Goal: Transaction & Acquisition: Subscribe to service/newsletter

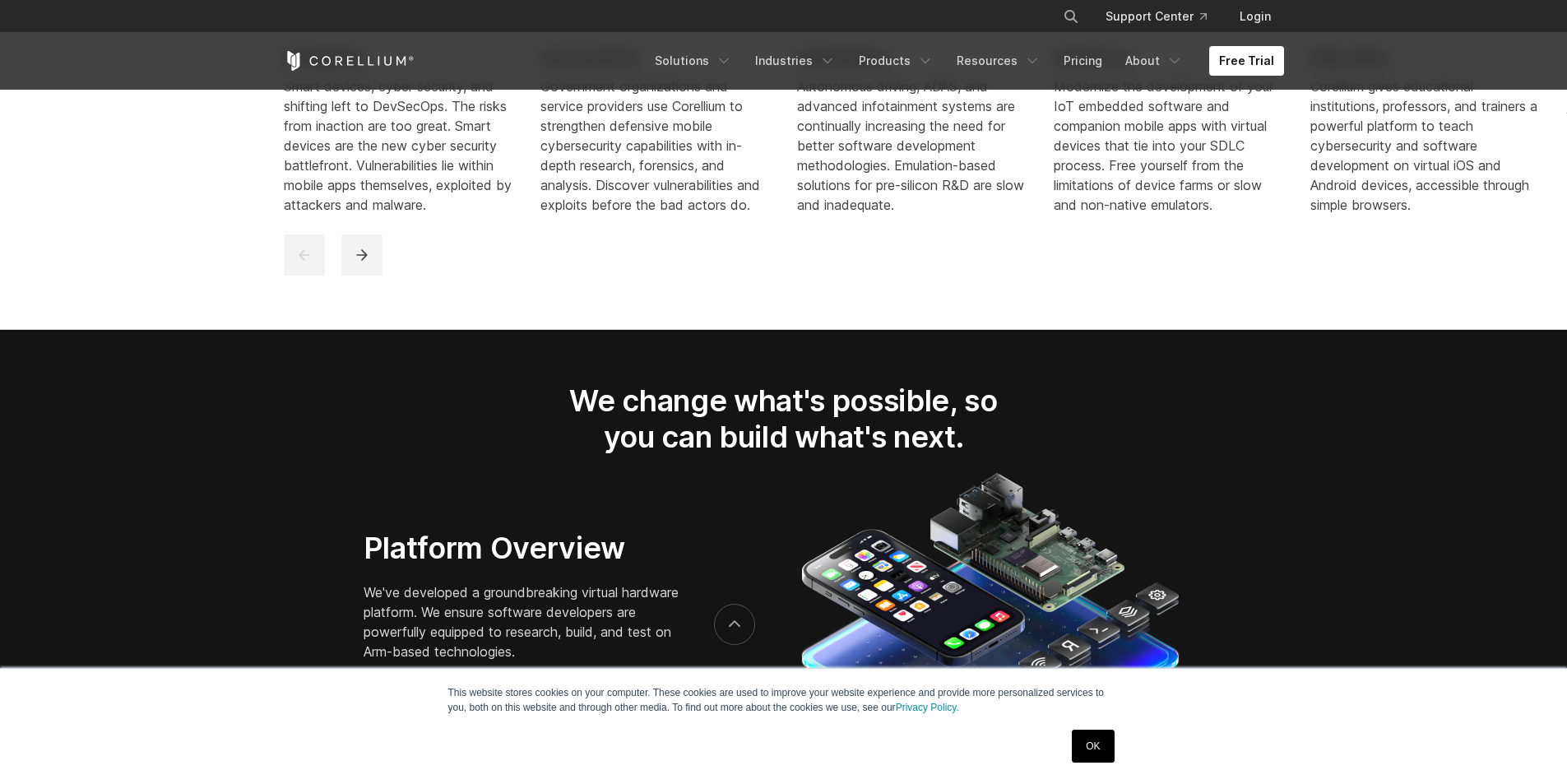
scroll to position [2631, 0]
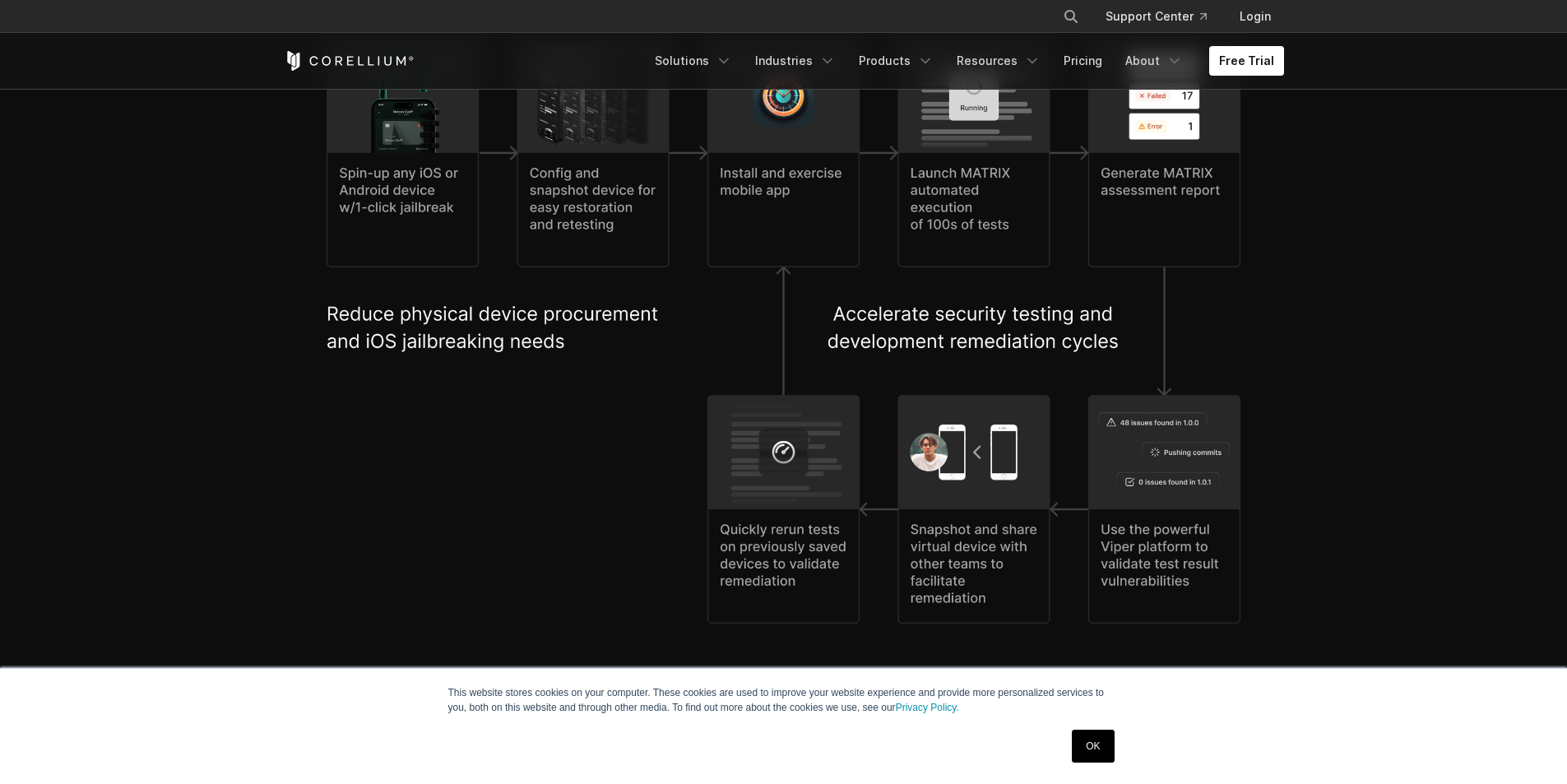
scroll to position [3700, 0]
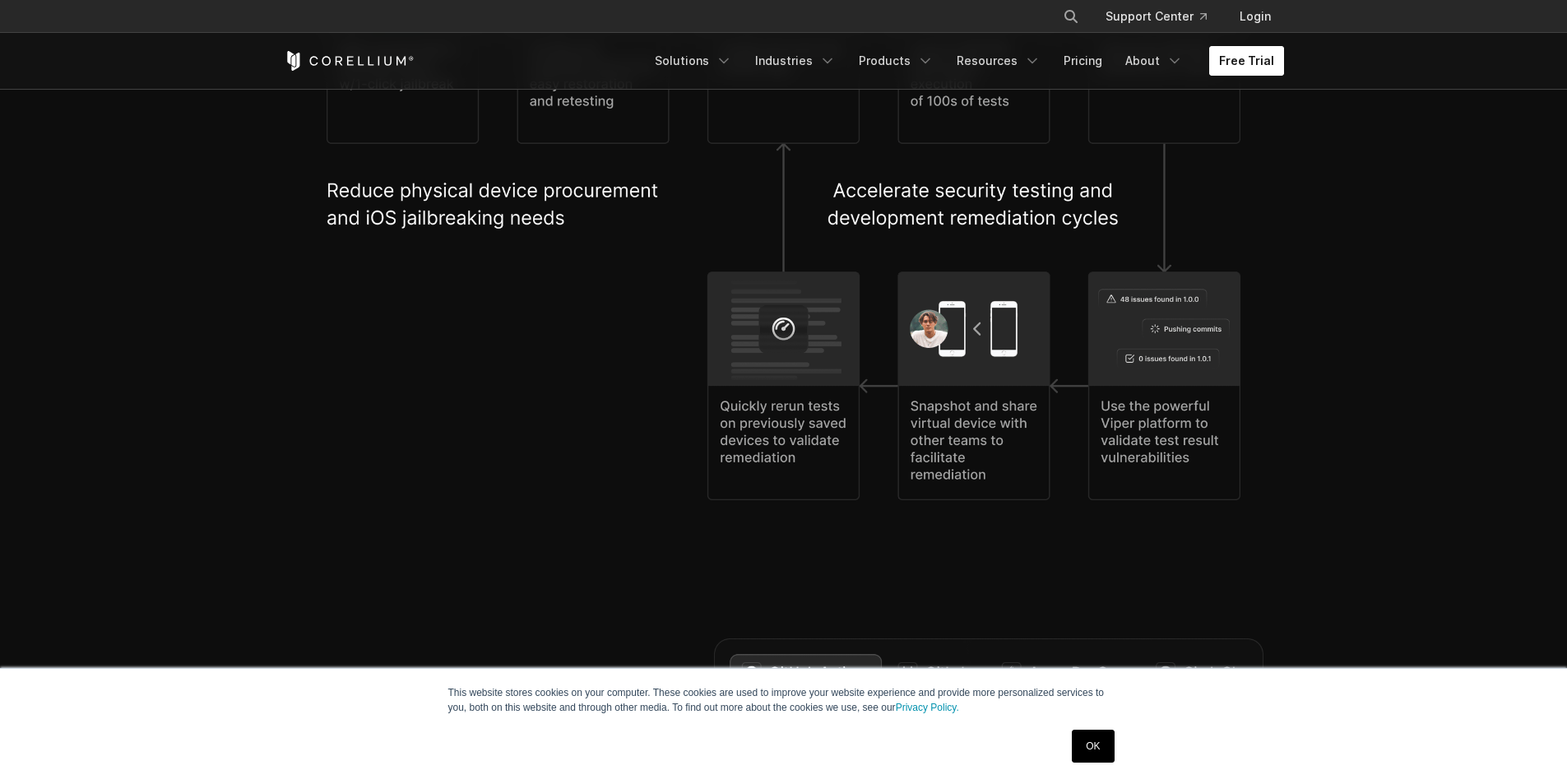
click at [1254, 57] on link "Free Trial" at bounding box center [1247, 61] width 75 height 30
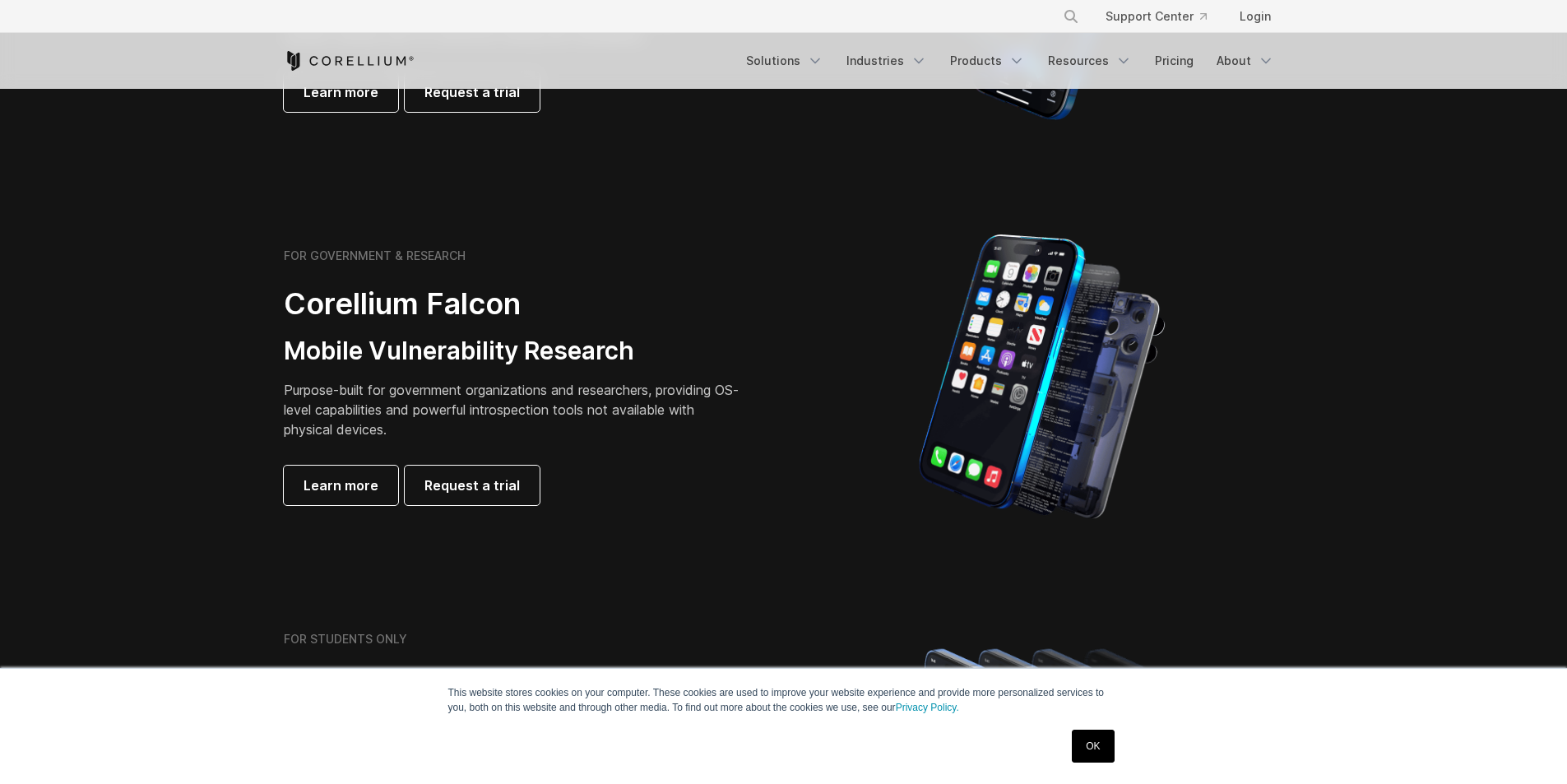
scroll to position [658, 0]
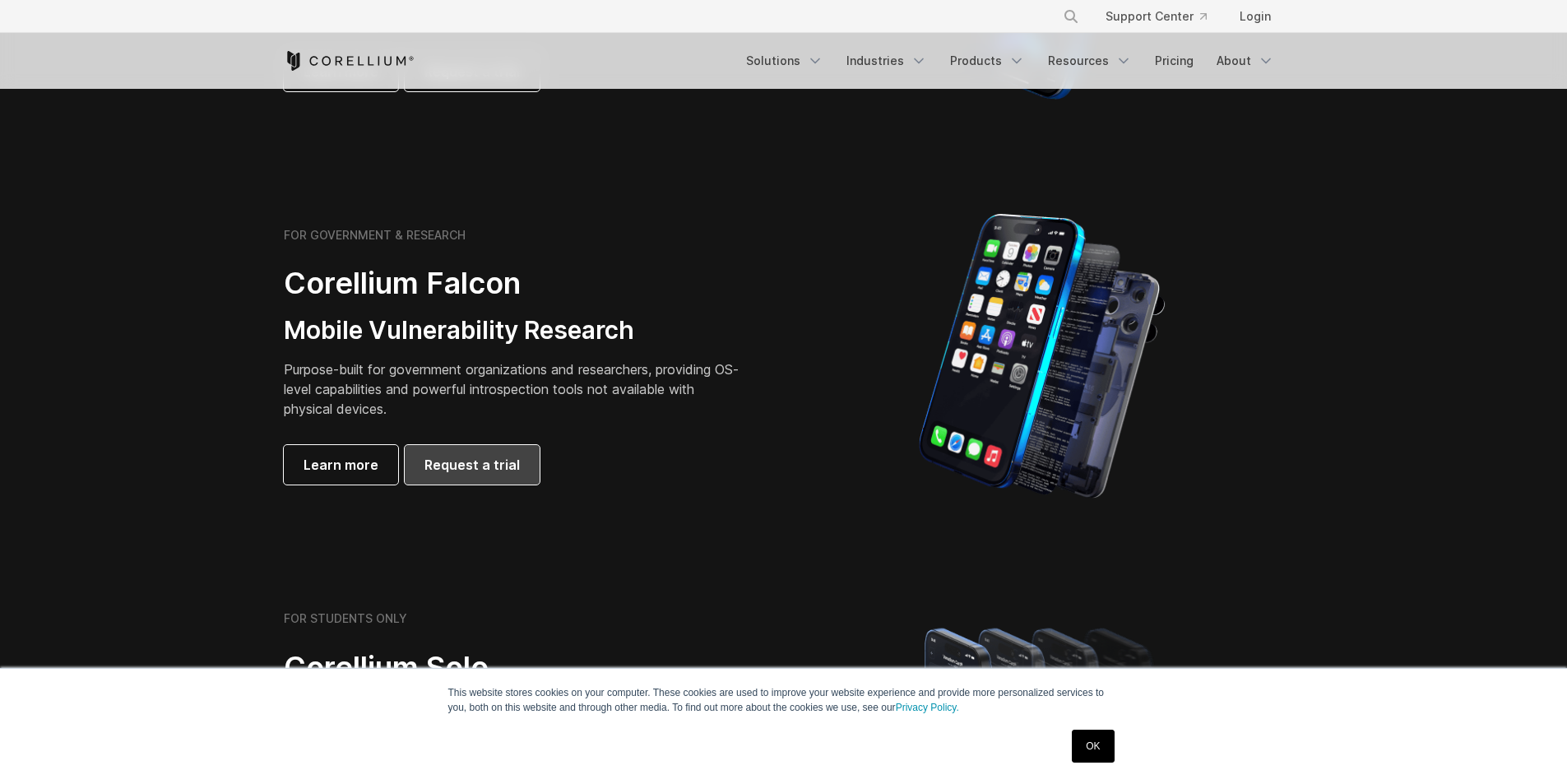
click at [456, 458] on span "Request a trial" at bounding box center [472, 465] width 95 height 20
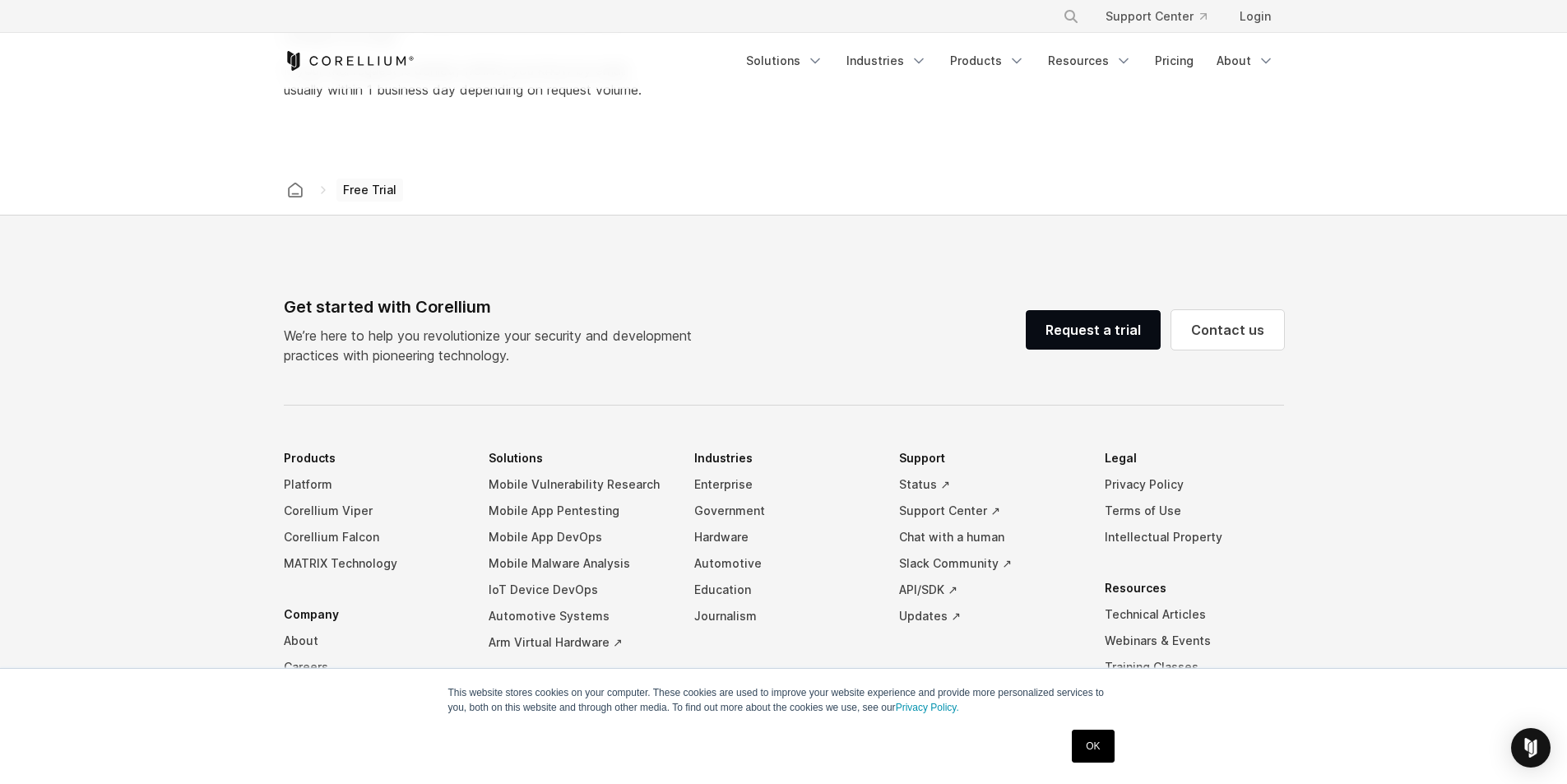
scroll to position [132, 0]
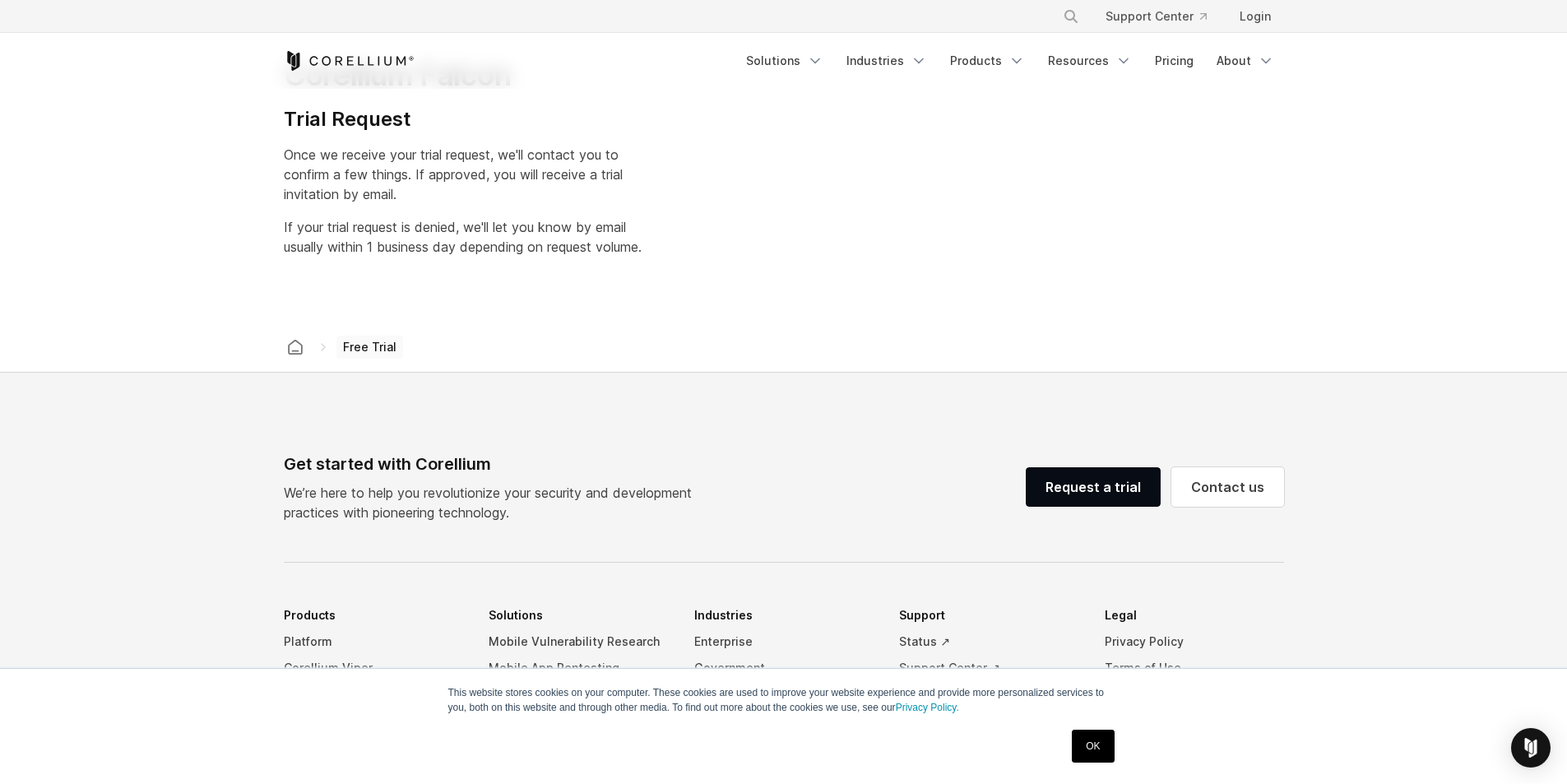
select select "**"
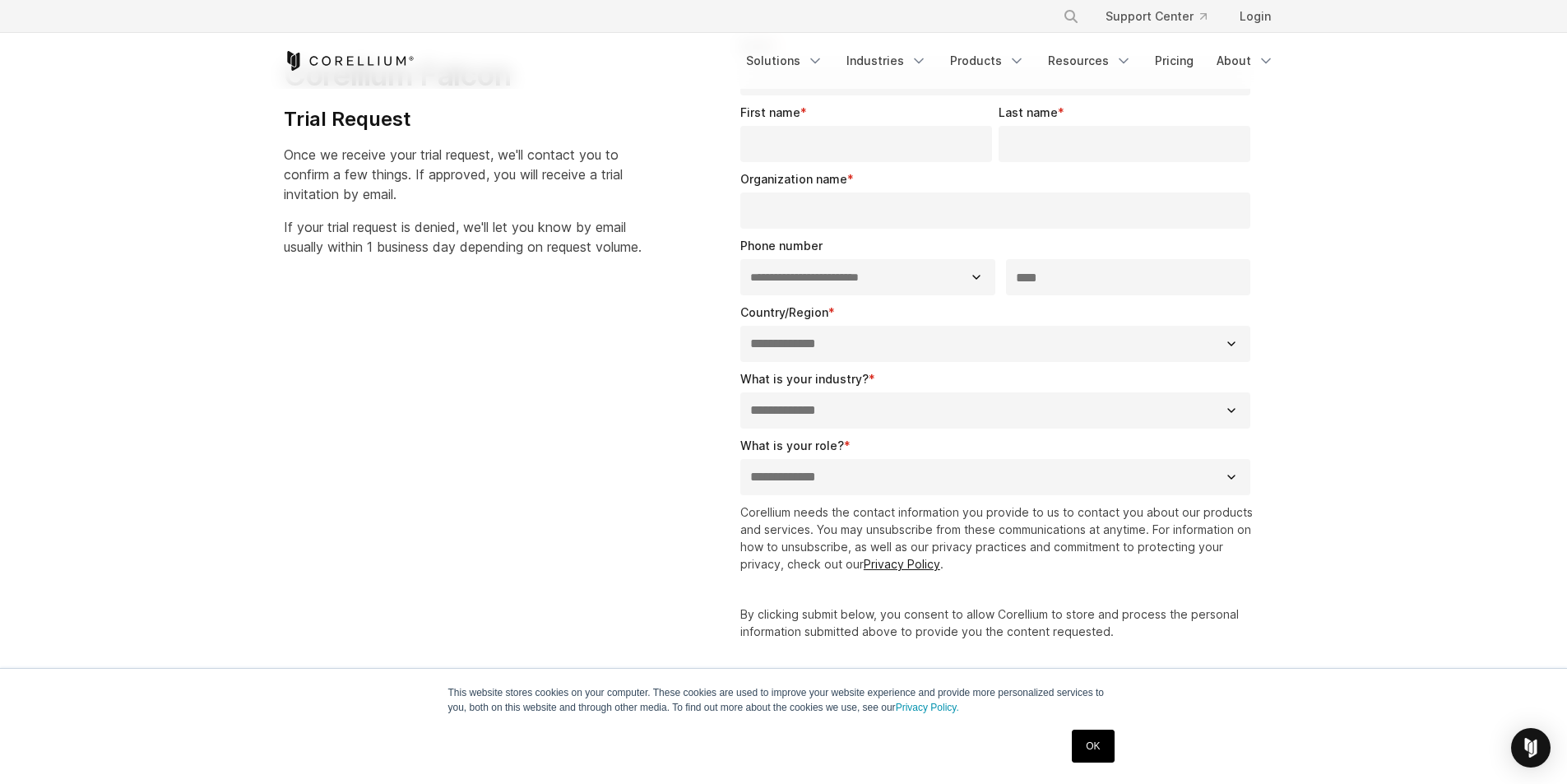
scroll to position [0, 0]
